Goal: Task Accomplishment & Management: Use online tool/utility

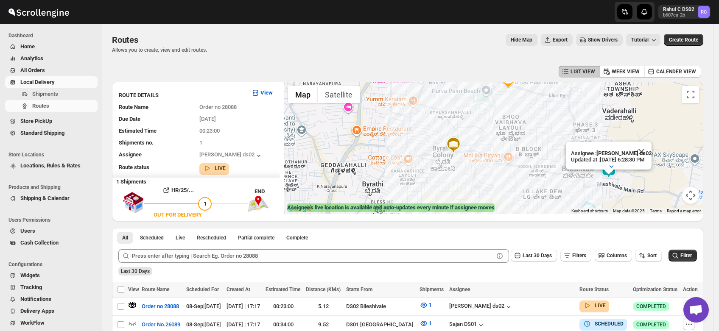
scroll to position [54, 0]
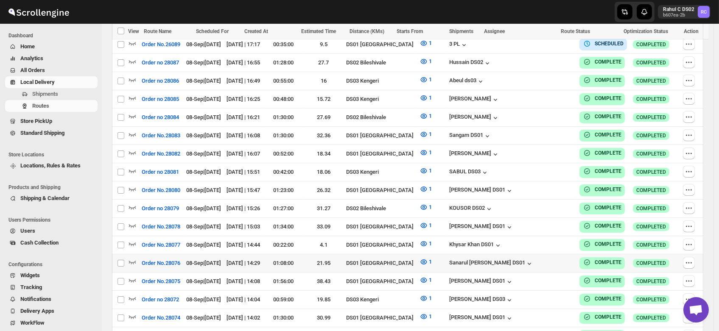
scroll to position [310, 0]
click at [519, 259] on div "Sanarul [PERSON_NAME] DS01" at bounding box center [491, 263] width 84 height 8
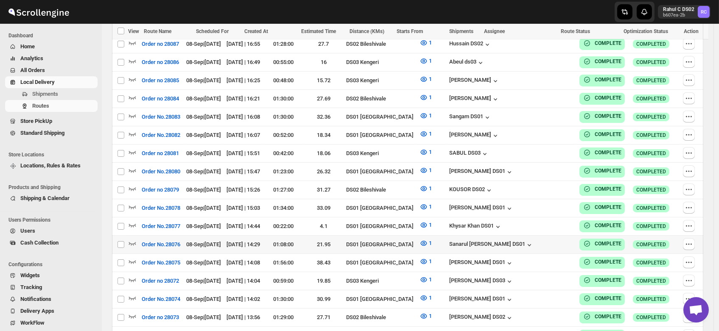
scroll to position [332, 0]
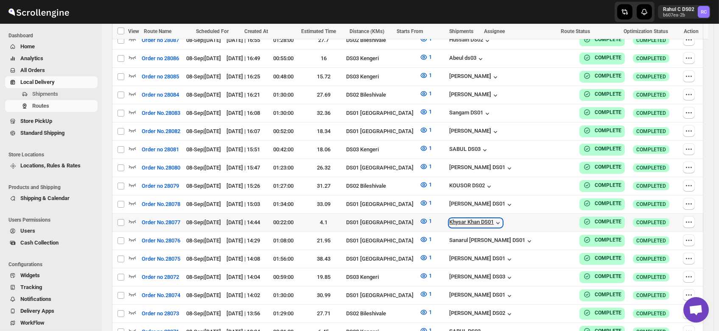
click at [501, 219] on div "Khysar Khan DS01" at bounding box center [475, 223] width 53 height 8
click at [502, 219] on div "Khysar Khan DS01" at bounding box center [475, 223] width 53 height 8
click at [509, 255] on div "[PERSON_NAME] DS01" at bounding box center [481, 259] width 64 height 8
